Goal: Task Accomplishment & Management: Manage account settings

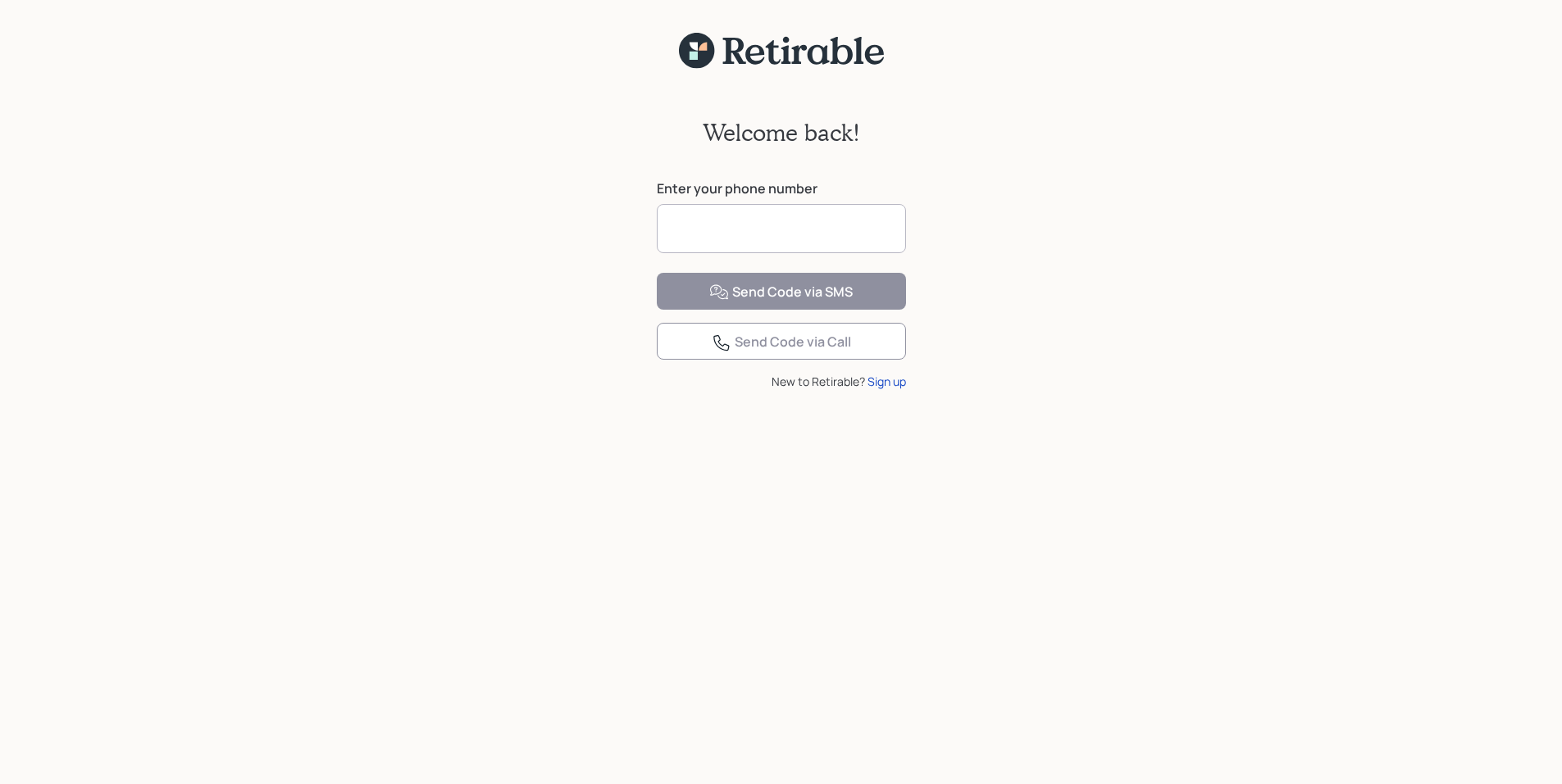
click at [702, 221] on input at bounding box center [781, 228] width 250 height 49
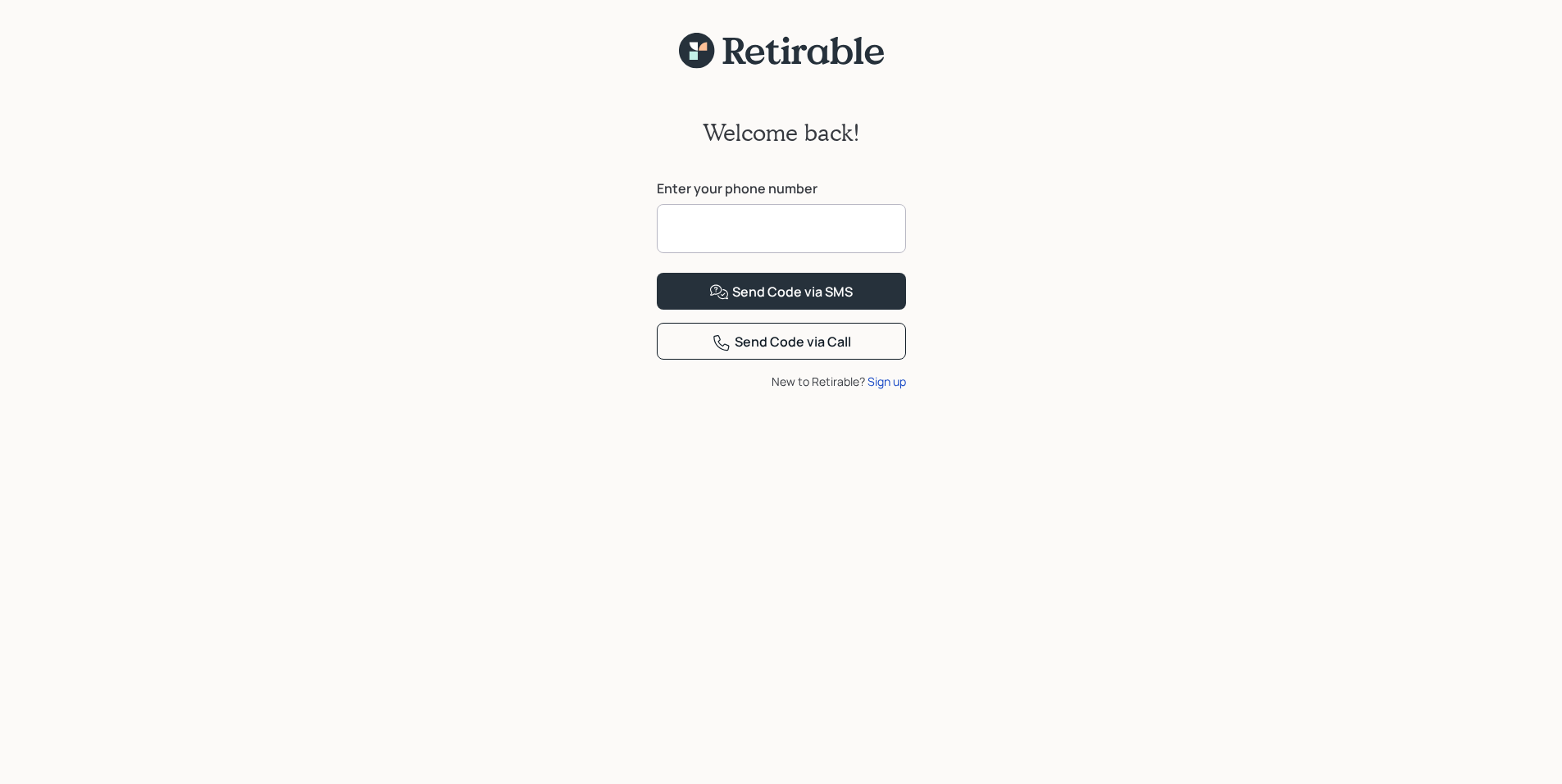
click at [697, 225] on input at bounding box center [781, 228] width 250 height 49
type input "**********"
click at [789, 302] on div "Send Code via SMS" at bounding box center [781, 292] width 144 height 20
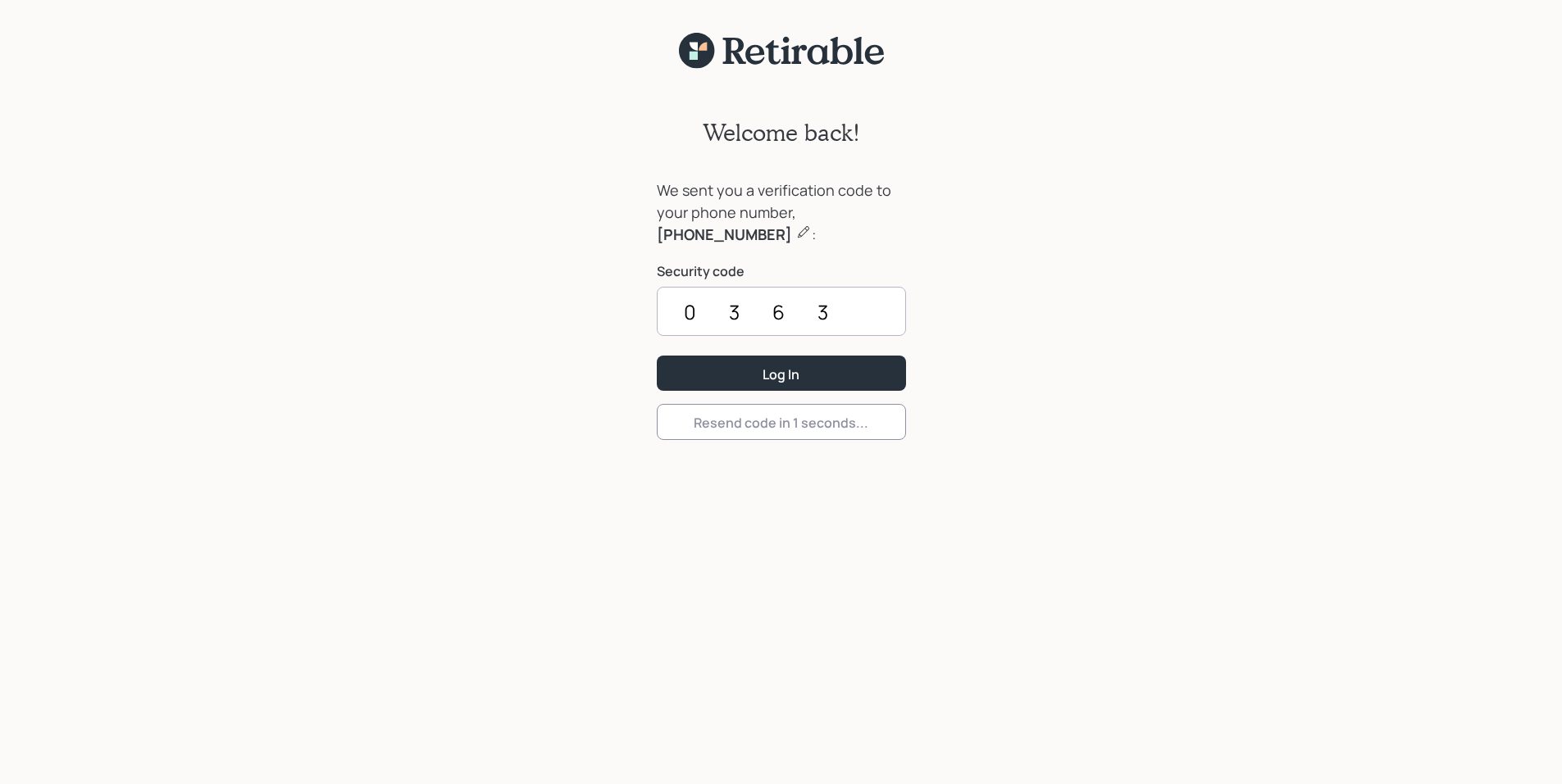
type input "0363"
click at [789, 365] on div "Log In" at bounding box center [781, 374] width 37 height 18
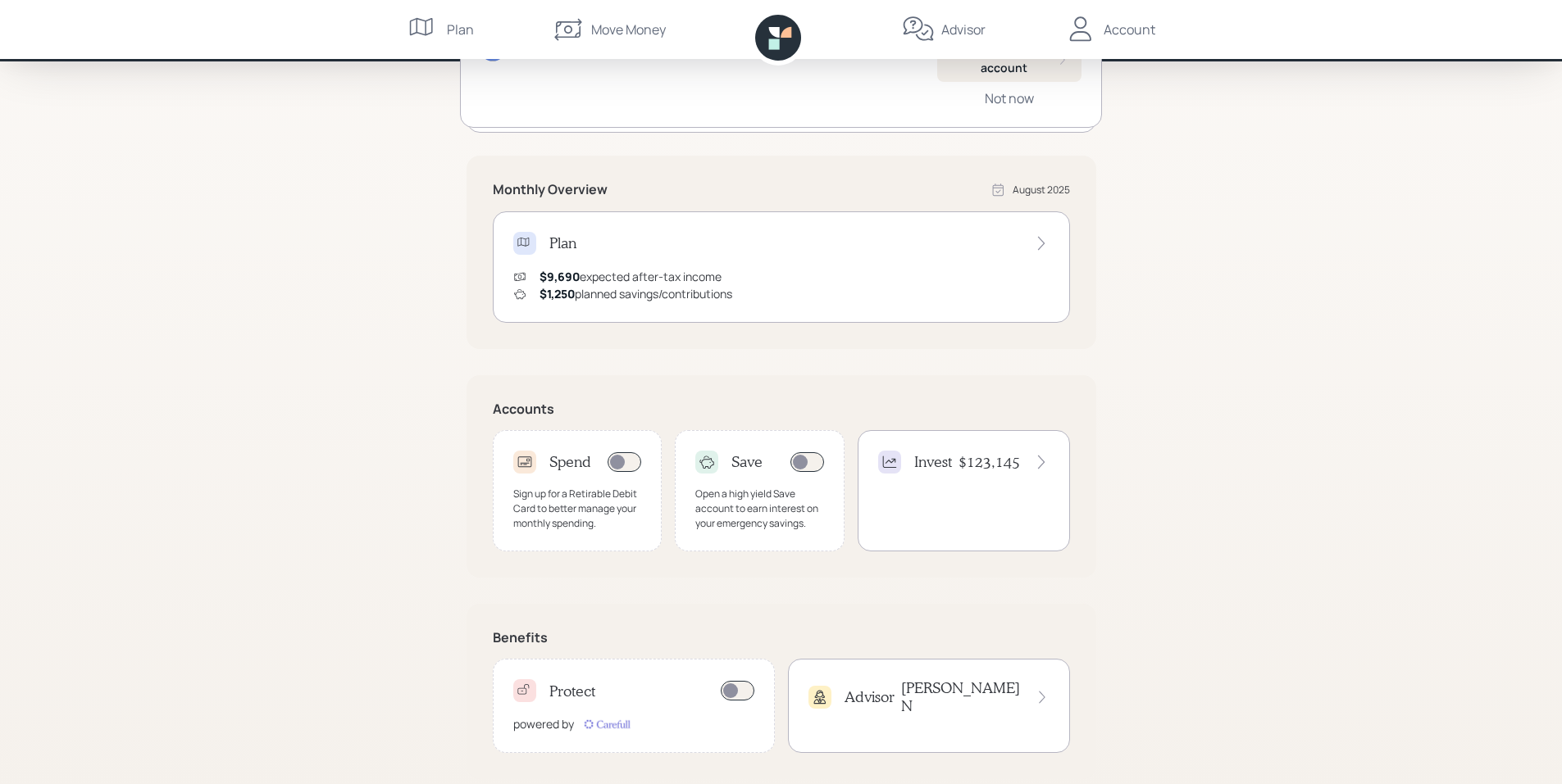
scroll to position [231, 0]
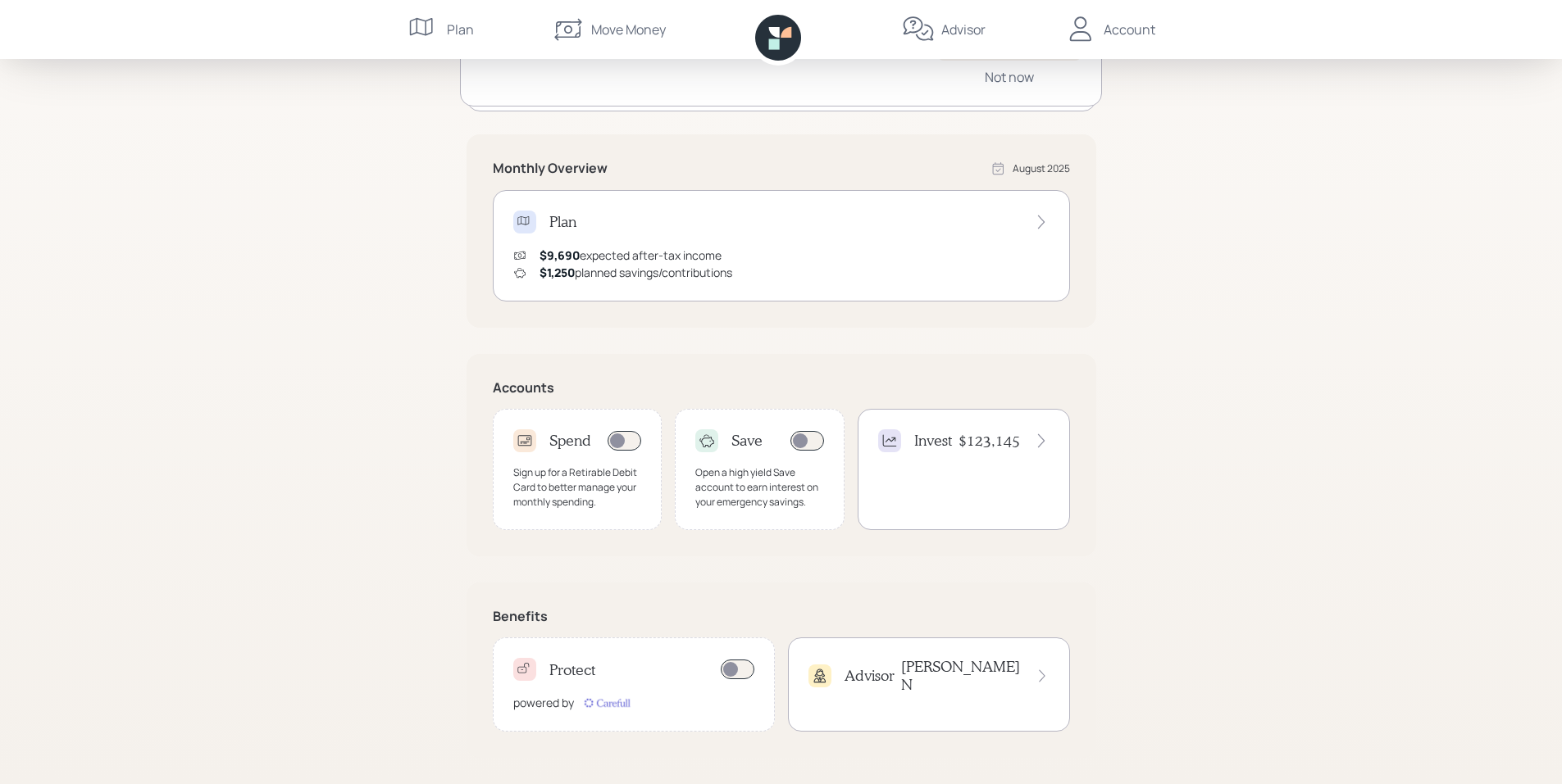
click at [993, 437] on h4 "$123,145" at bounding box center [989, 441] width 62 height 18
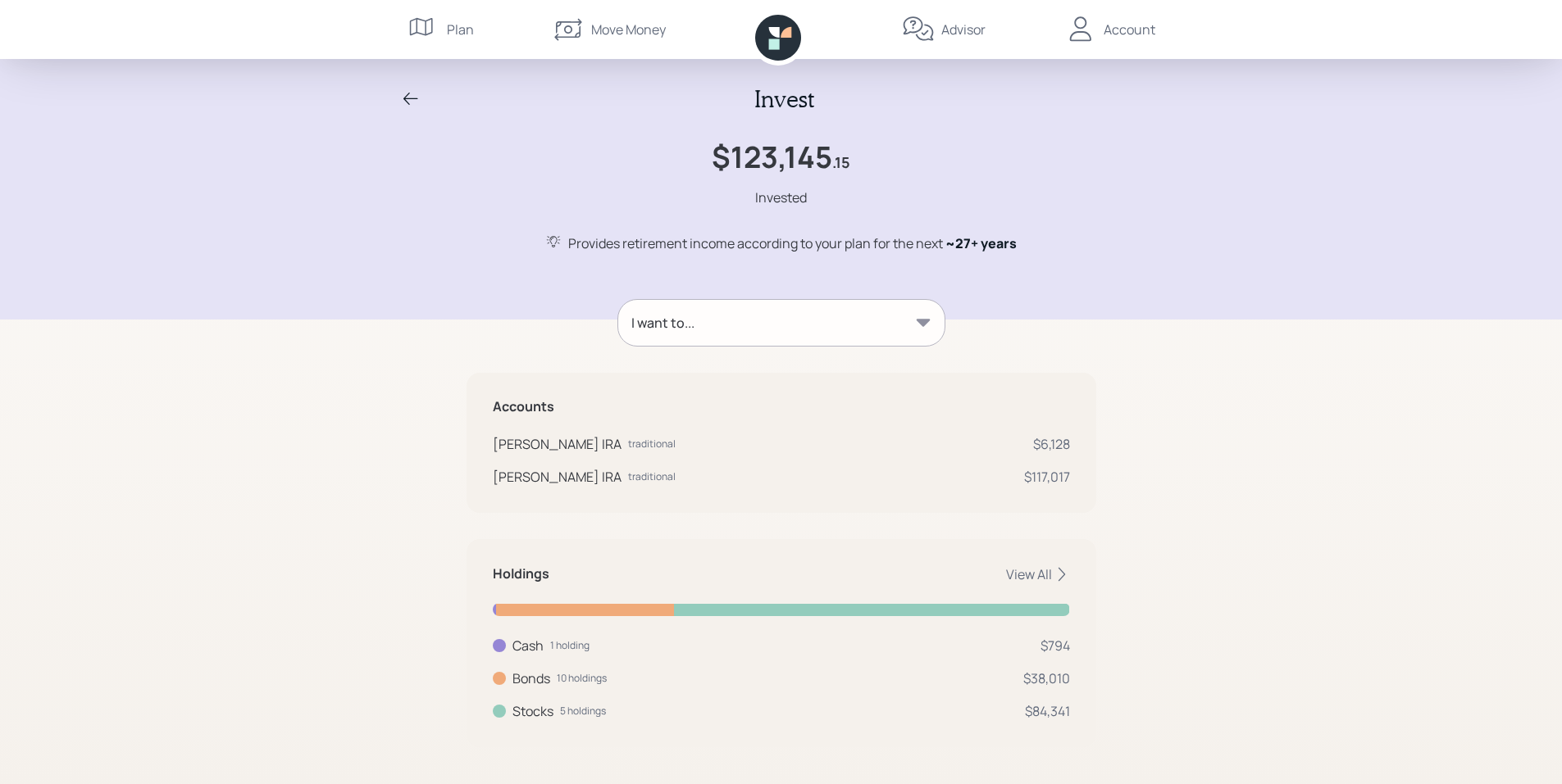
click at [924, 319] on icon at bounding box center [922, 322] width 14 height 7
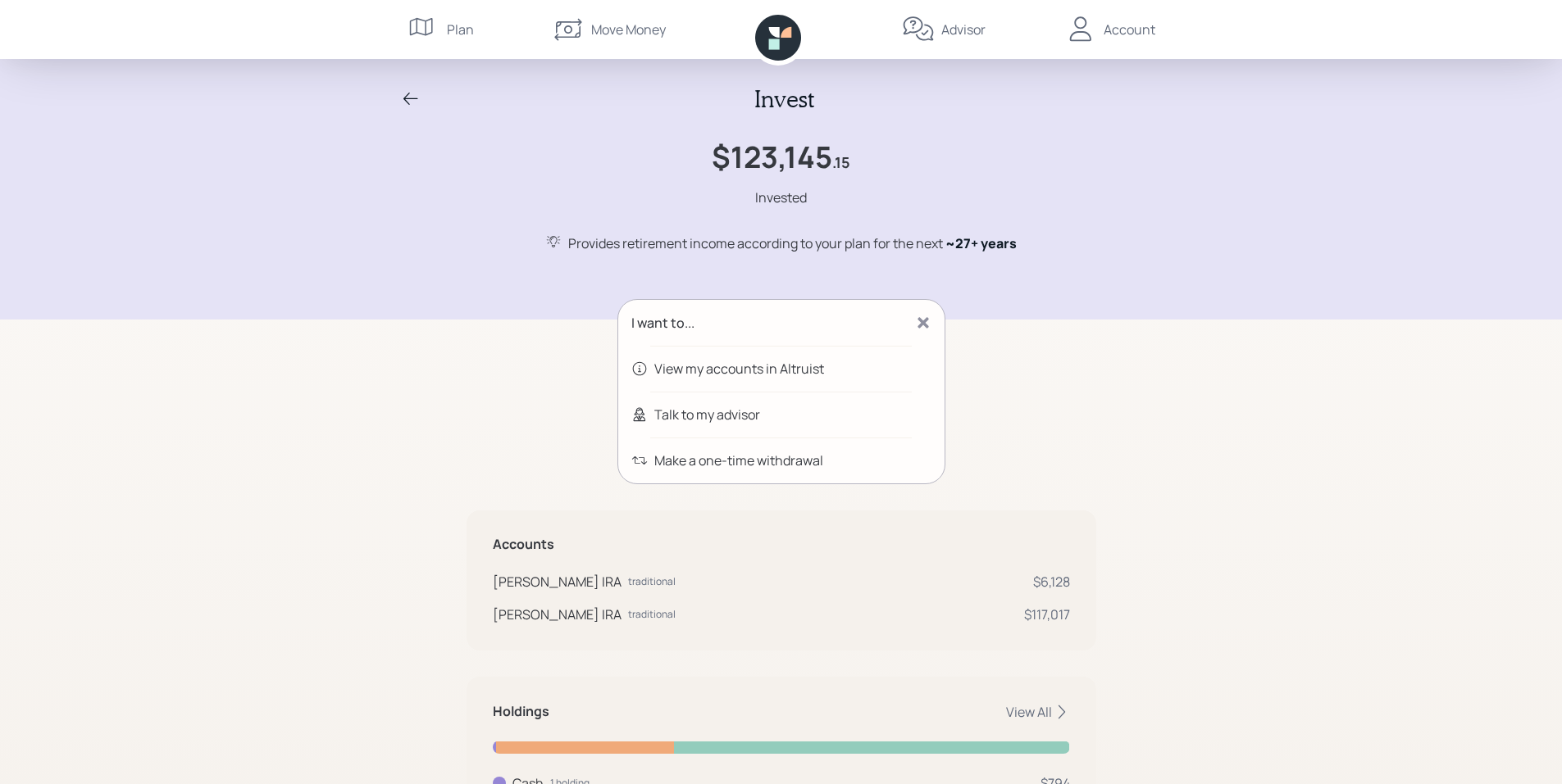
click at [800, 370] on div "View my accounts in Altruist" at bounding box center [739, 369] width 170 height 20
